Goal: Task Accomplishment & Management: Use online tool/utility

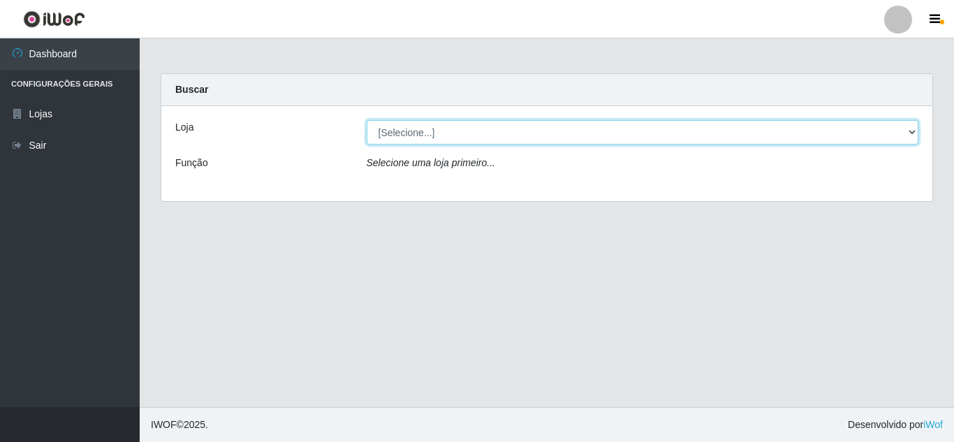
click at [496, 127] on select "[Selecione...] Queiroz [GEOGRAPHIC_DATA] - [GEOGRAPHIC_DATA]" at bounding box center [643, 132] width 552 height 24
select select "462"
click at [367, 120] on select "[Selecione...] Queiroz [GEOGRAPHIC_DATA] - [GEOGRAPHIC_DATA]" at bounding box center [643, 132] width 552 height 24
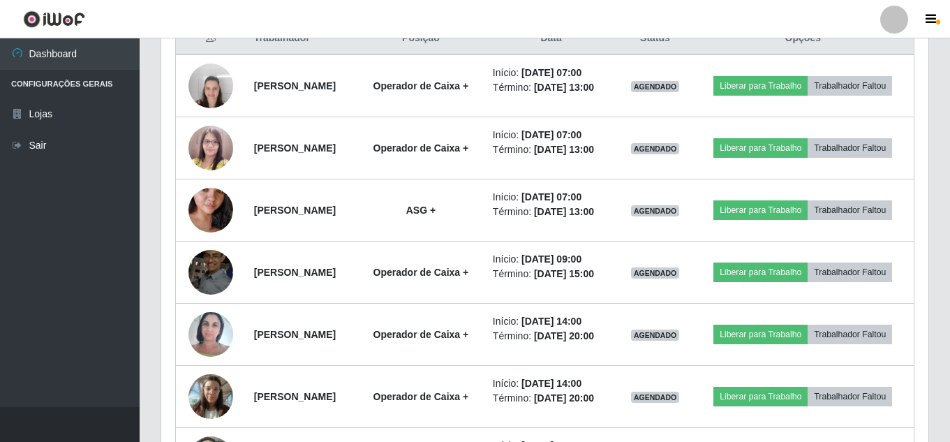
scroll to position [559, 0]
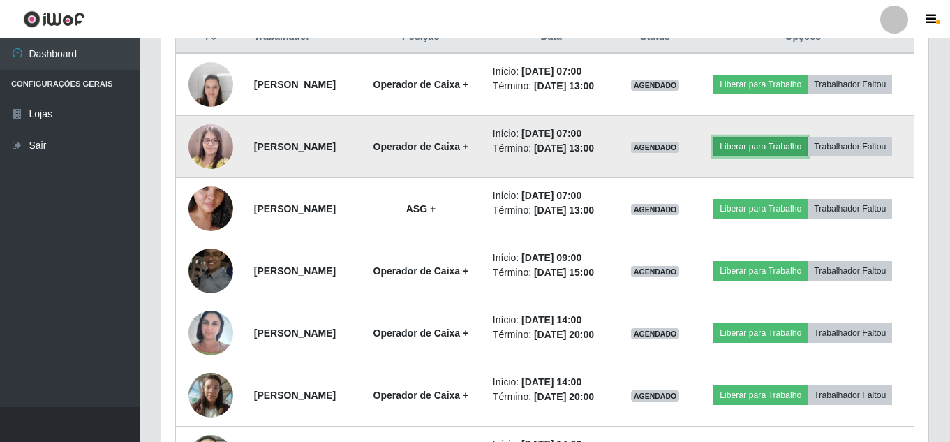
click at [802, 147] on button "Liberar para Trabalho" at bounding box center [761, 147] width 94 height 20
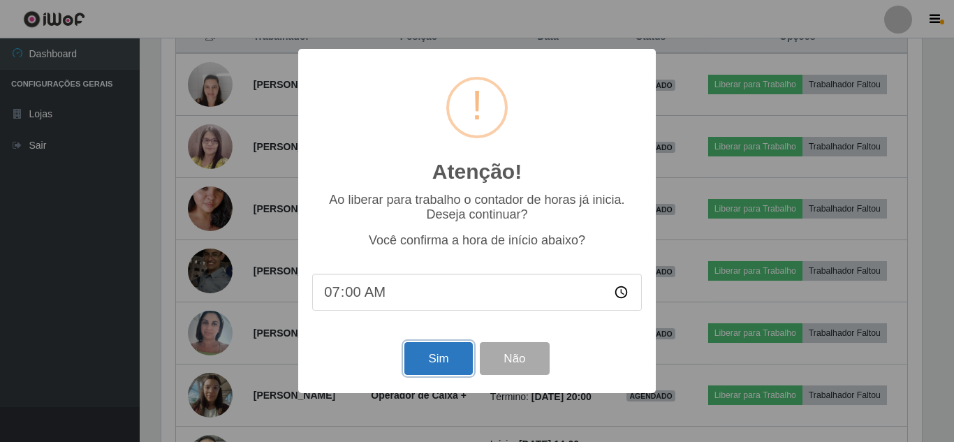
click at [438, 366] on button "Sim" at bounding box center [438, 358] width 68 height 33
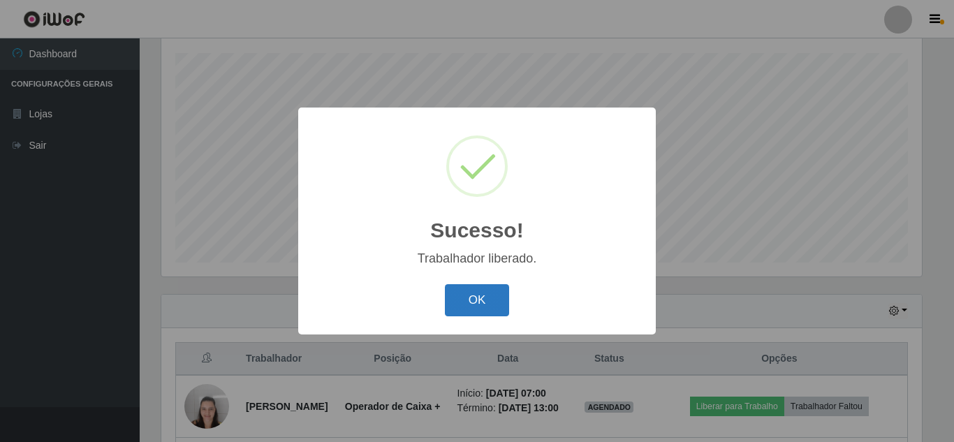
click at [471, 307] on button "OK" at bounding box center [477, 300] width 65 height 33
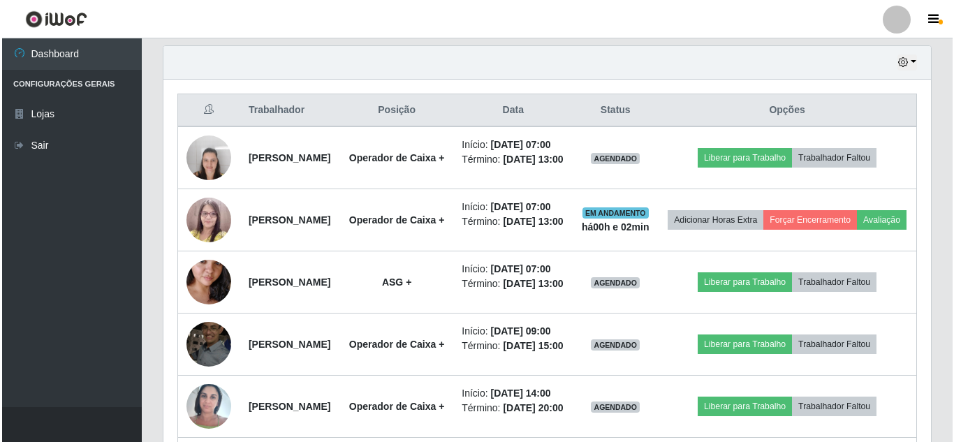
scroll to position [516, 0]
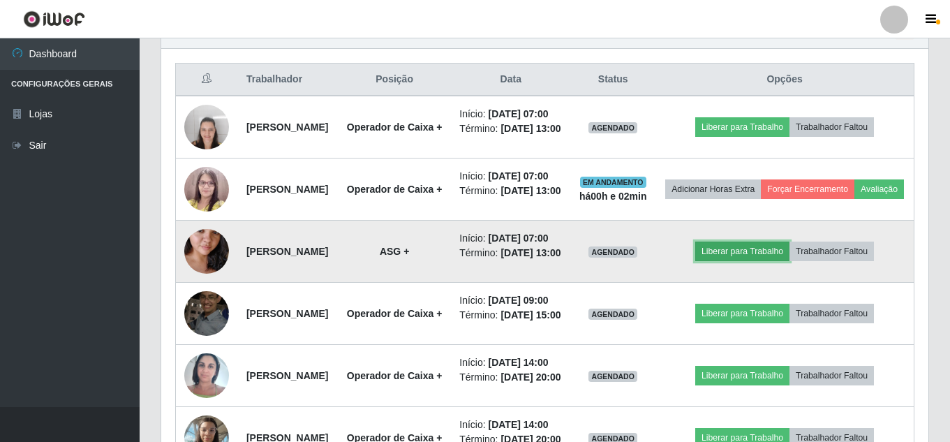
click at [786, 261] on button "Liberar para Trabalho" at bounding box center [742, 252] width 94 height 20
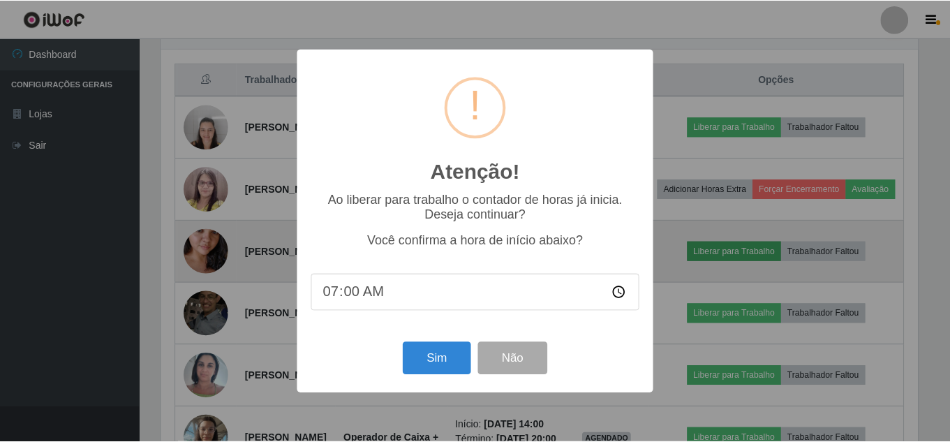
scroll to position [290, 760]
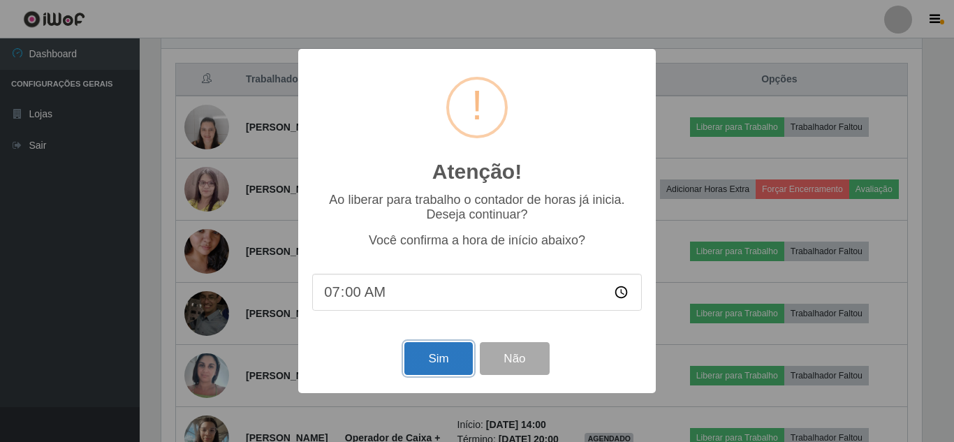
click at [438, 367] on button "Sim" at bounding box center [438, 358] width 68 height 33
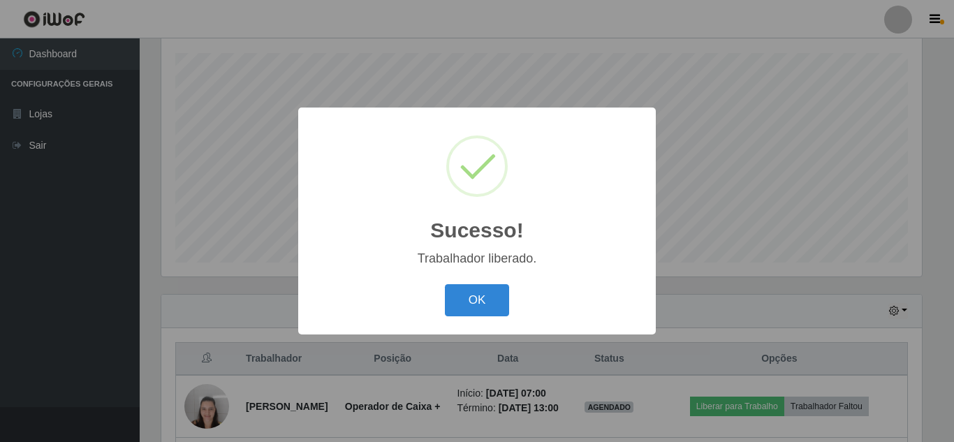
click at [483, 283] on div "OK Cancel" at bounding box center [477, 300] width 330 height 40
click at [486, 295] on button "OK" at bounding box center [477, 300] width 65 height 33
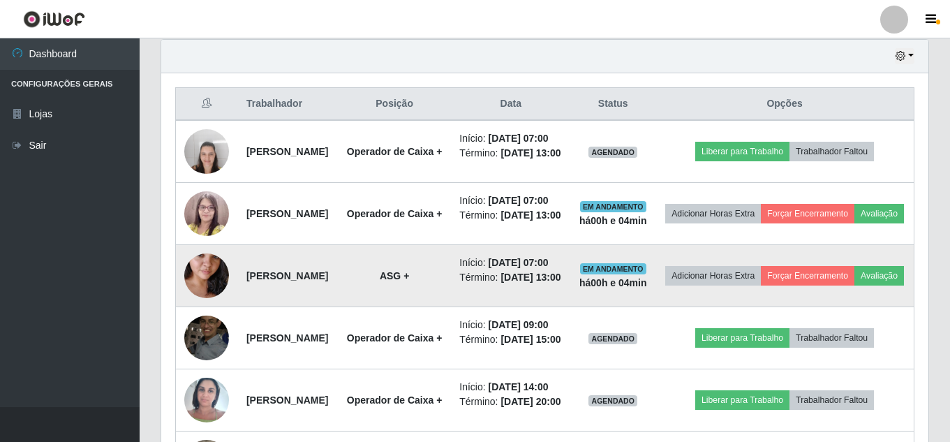
scroll to position [516, 0]
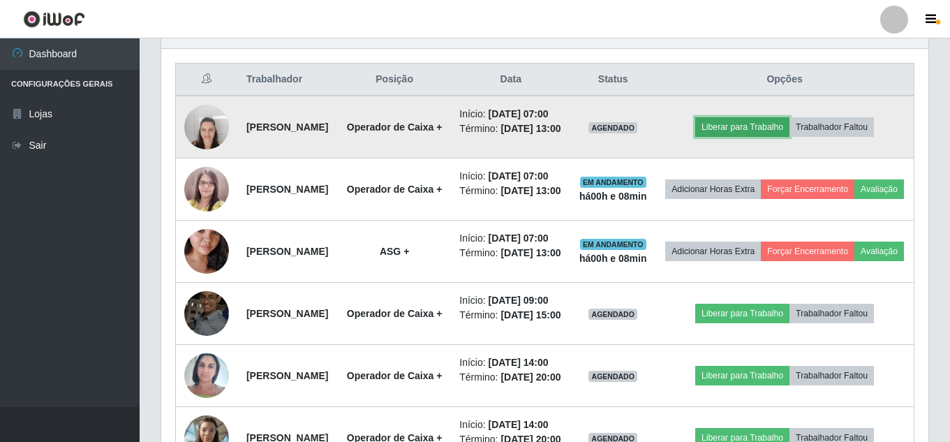
click at [753, 135] on button "Liberar para Trabalho" at bounding box center [742, 127] width 94 height 20
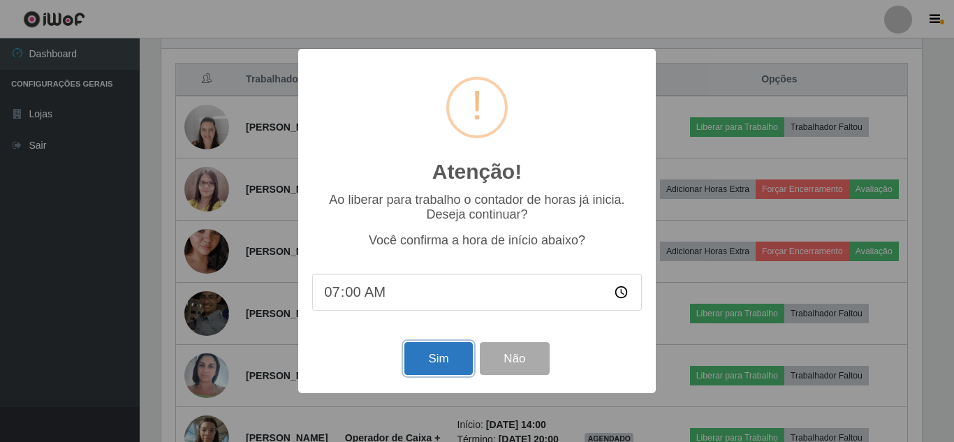
click at [419, 351] on button "Sim" at bounding box center [438, 358] width 68 height 33
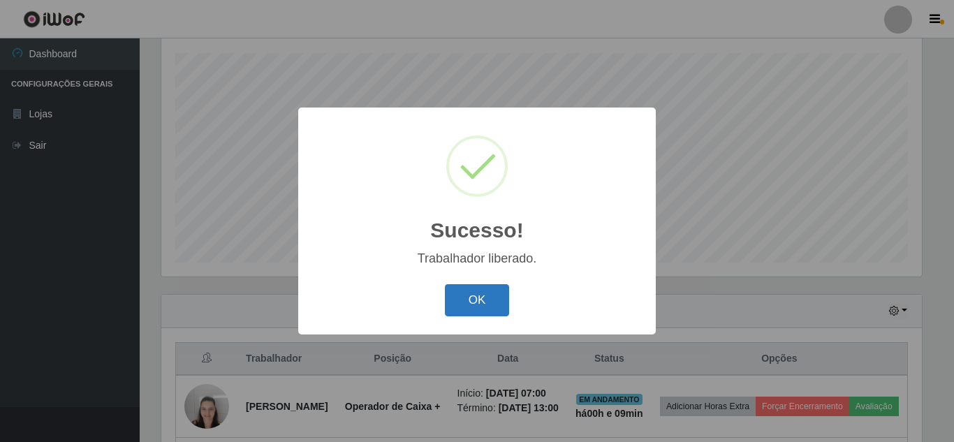
click at [499, 295] on button "OK" at bounding box center [477, 300] width 65 height 33
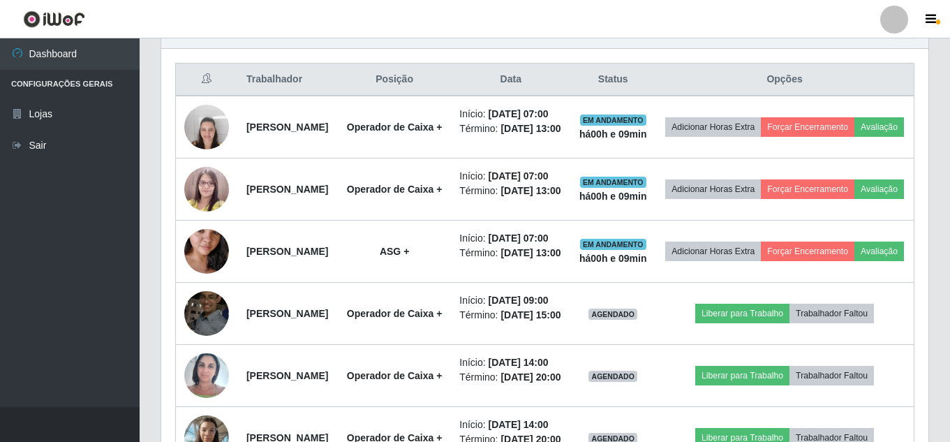
scroll to position [586, 0]
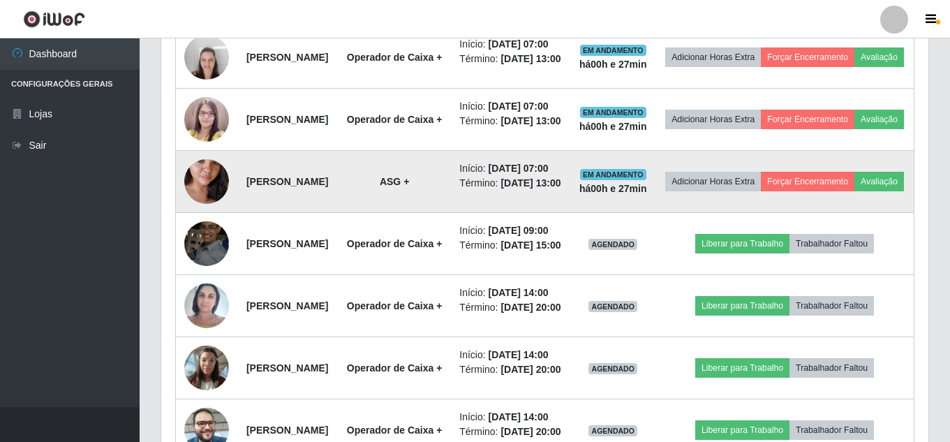
drag, startPoint x: 509, startPoint y: 272, endPoint x: 487, endPoint y: 278, distance: 23.0
click at [487, 213] on td "Início: [DATE] 07:00 Término: [DATE] 13:00" at bounding box center [510, 182] width 119 height 62
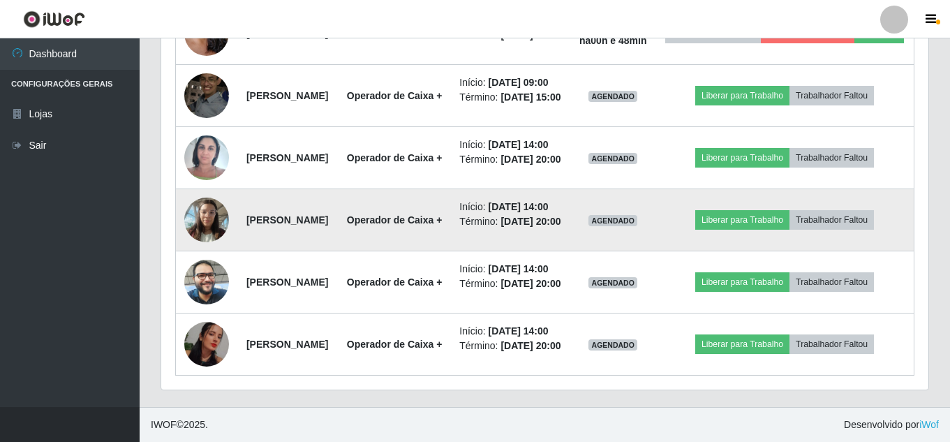
scroll to position [935, 0]
